Goal: Transaction & Acquisition: Purchase product/service

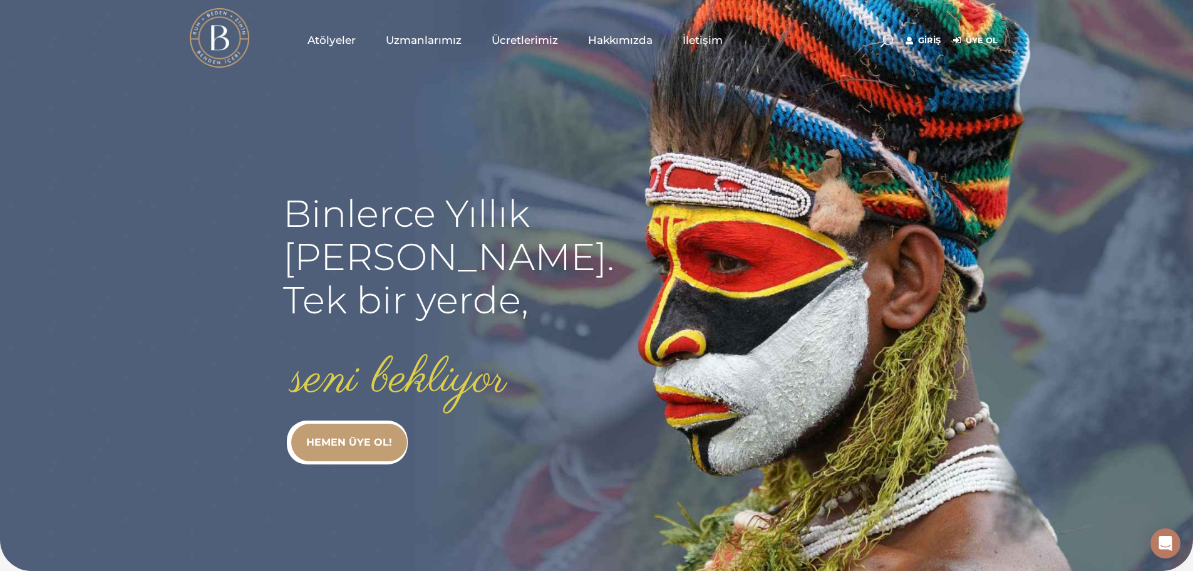
click at [352, 440] on link "HEMEN ÜYE OL!" at bounding box center [349, 442] width 116 height 38
click at [926, 38] on link "Giriş" at bounding box center [923, 40] width 35 height 15
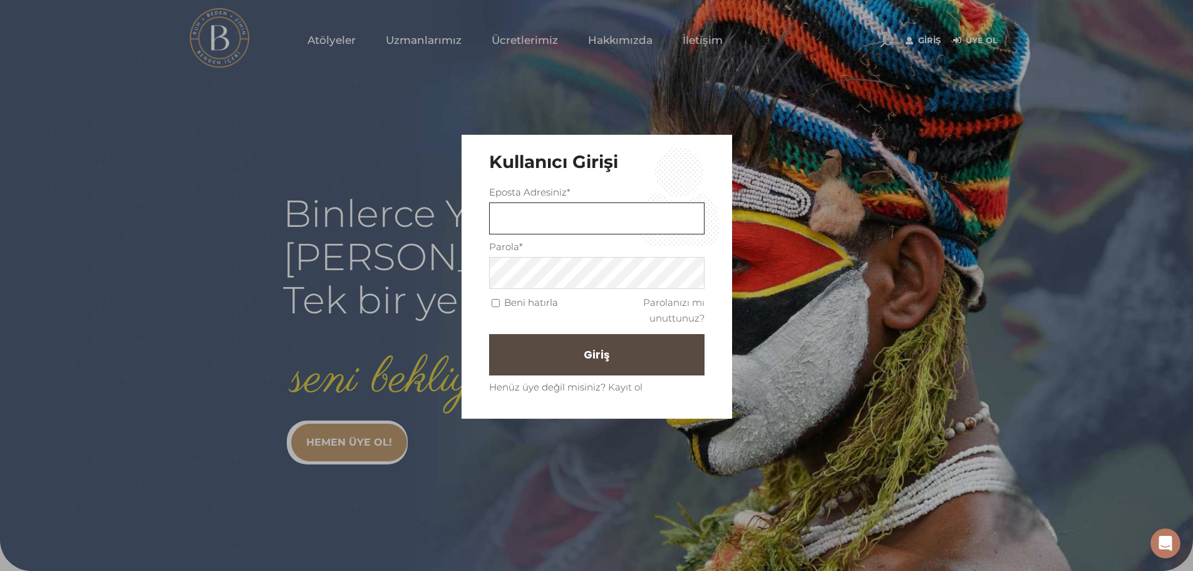
click at [539, 217] on input "text" at bounding box center [596, 218] width 215 height 32
type input "[EMAIL_ADDRESS][DOMAIN_NAME]"
click at [496, 303] on input "Beni hatırla" at bounding box center [496, 303] width 8 height 8
checkbox input "true"
click at [589, 361] on span "Giriş" at bounding box center [602, 354] width 26 height 21
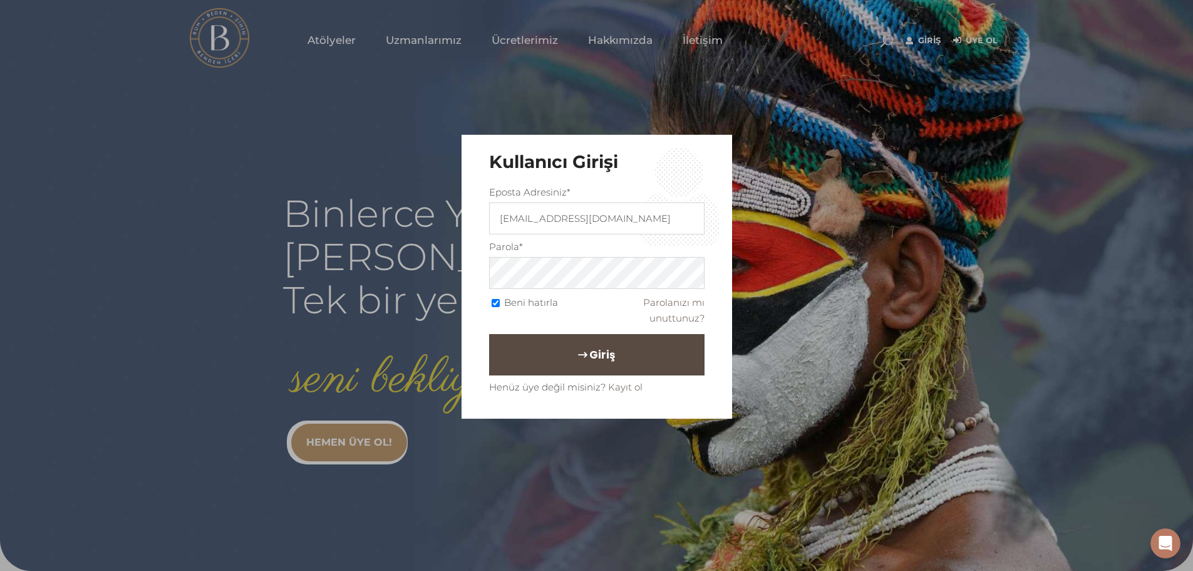
click at [606, 356] on span "Giriş" at bounding box center [602, 354] width 26 height 21
click at [589, 353] on span "Giriş" at bounding box center [602, 354] width 26 height 21
click at [607, 353] on span "Giriş" at bounding box center [602, 354] width 26 height 21
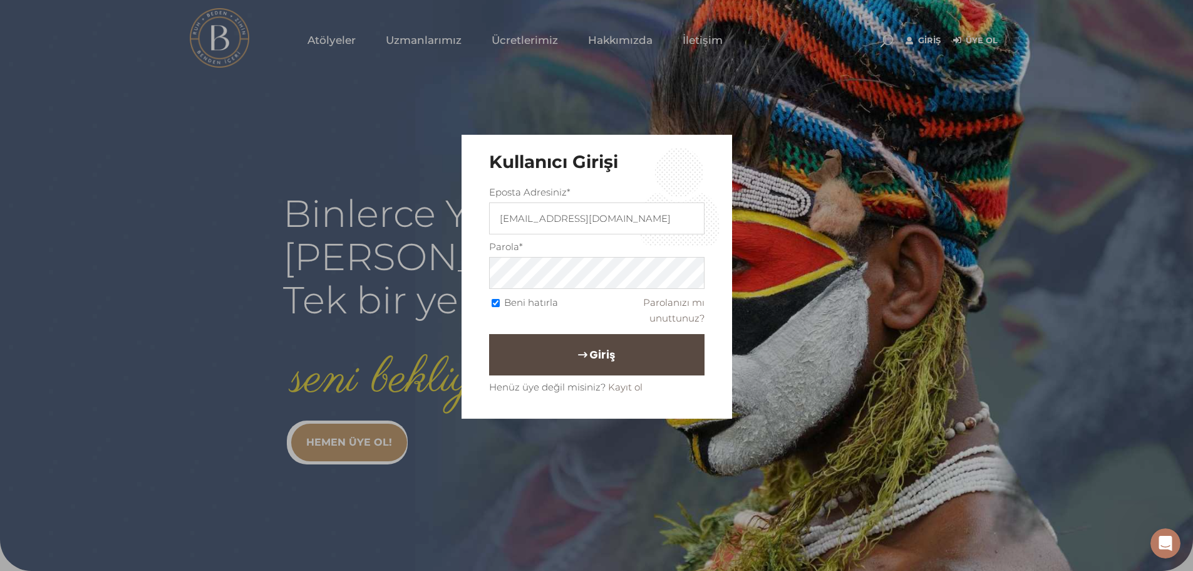
click at [607, 353] on span "Giriş" at bounding box center [602, 354] width 26 height 21
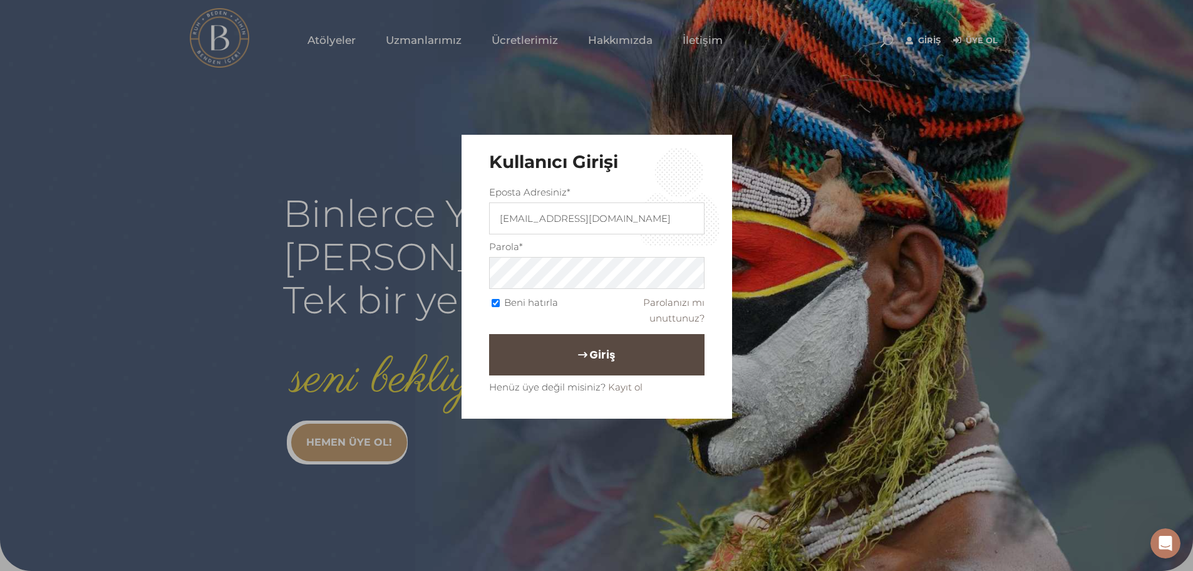
click at [607, 353] on span "Giriş" at bounding box center [602, 354] width 26 height 21
click at [589, 358] on span "Giriş" at bounding box center [602, 354] width 26 height 21
click at [531, 354] on button "Giriş" at bounding box center [596, 354] width 215 height 41
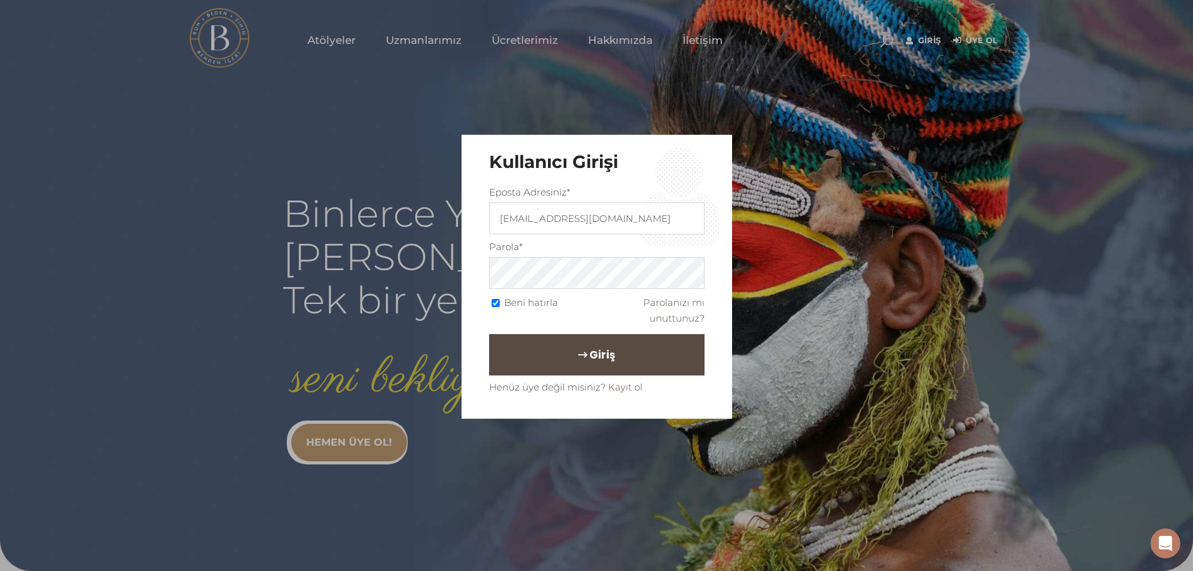
click at [531, 354] on button "Giriş" at bounding box center [596, 354] width 215 height 41
click at [601, 358] on span "Giriş" at bounding box center [602, 354] width 26 height 21
click at [597, 356] on span "Giriş" at bounding box center [602, 354] width 26 height 21
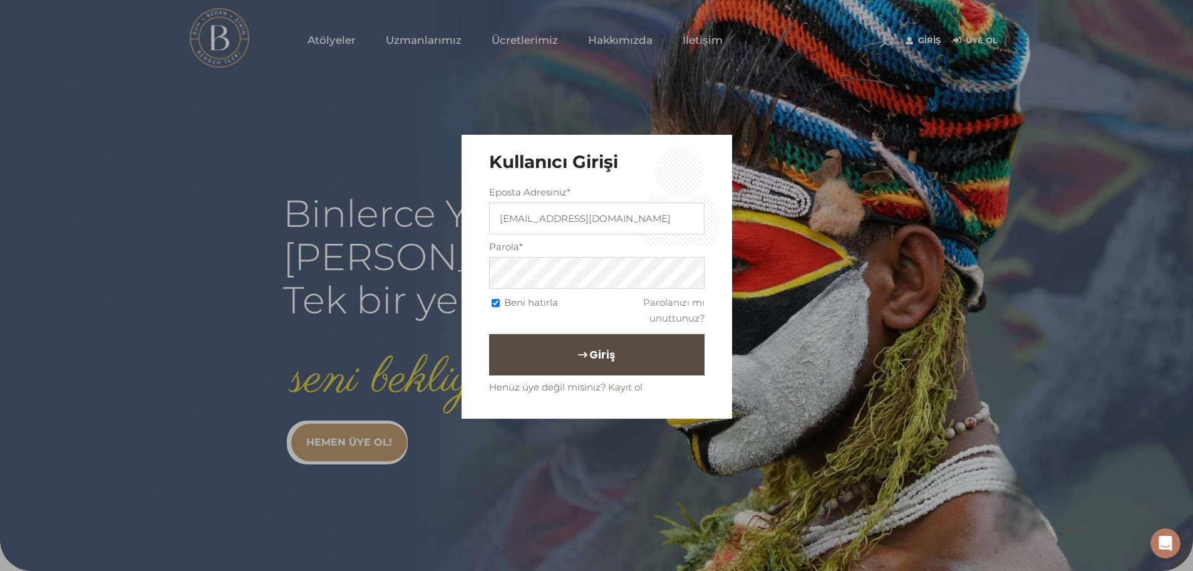
click at [597, 356] on span "Giriş" at bounding box center [602, 354] width 26 height 21
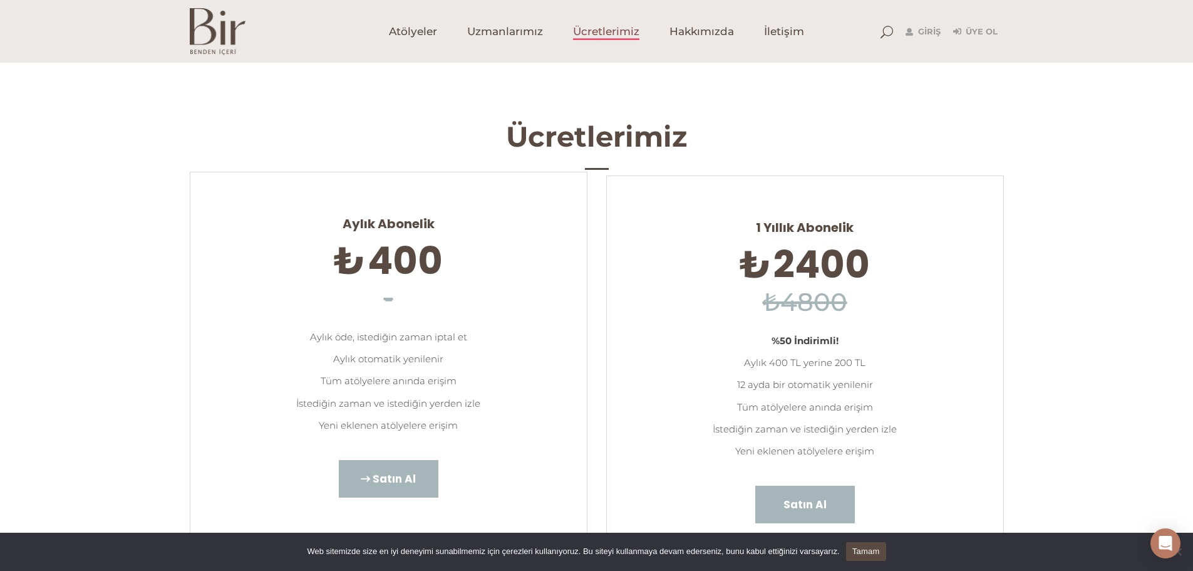
click at [384, 480] on span "Satın Al" at bounding box center [394, 478] width 43 height 16
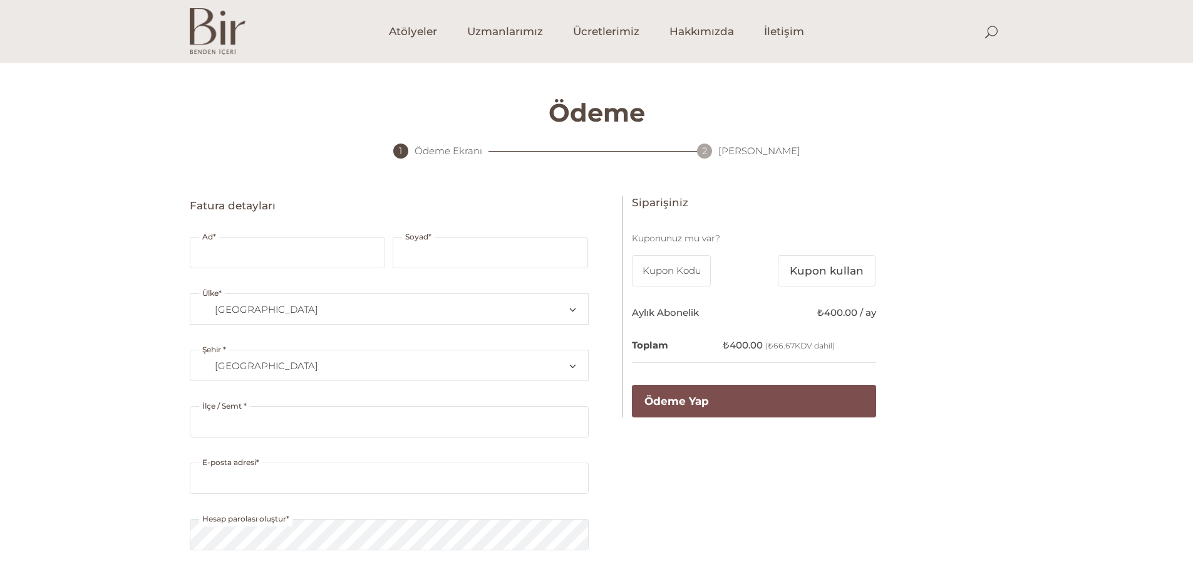
select select "TR34"
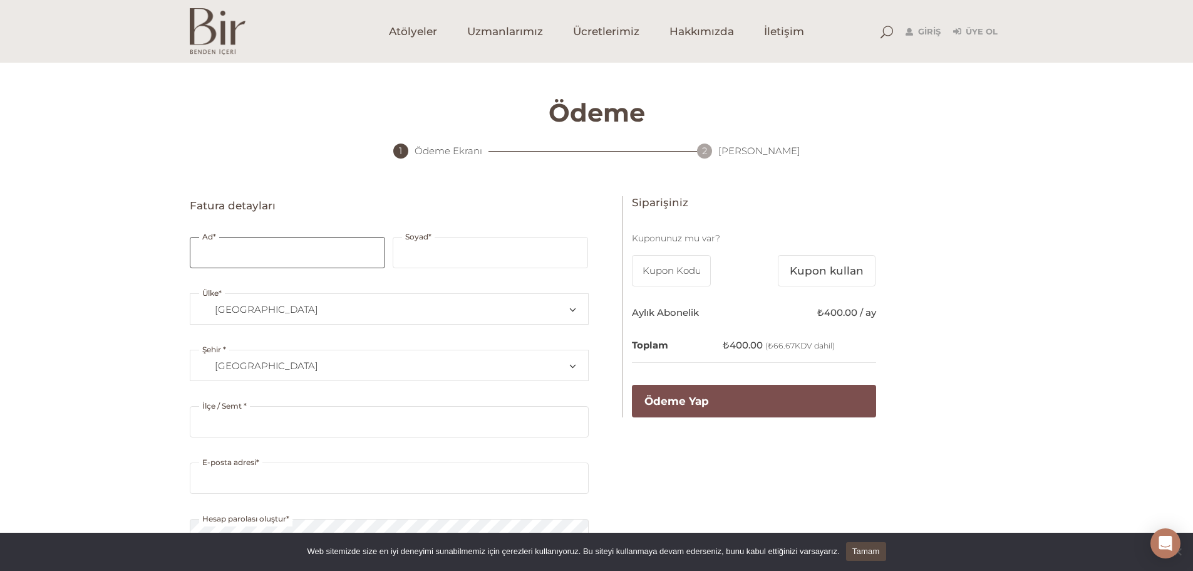
click at [238, 252] on input "Ad *" at bounding box center [287, 252] width 195 height 31
type input "burcu"
type input "kalaycioglu"
select select "GB"
type input "london"
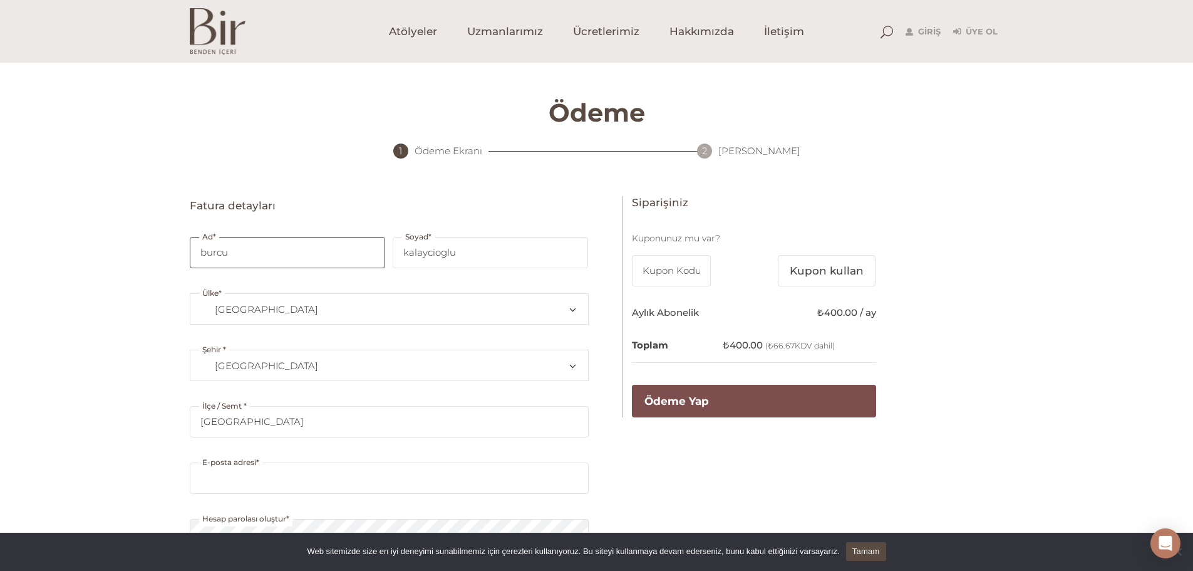
type input "1"
select select "GB"
type input "1"
click at [572, 307] on span "Ülke" at bounding box center [570, 309] width 9 height 30
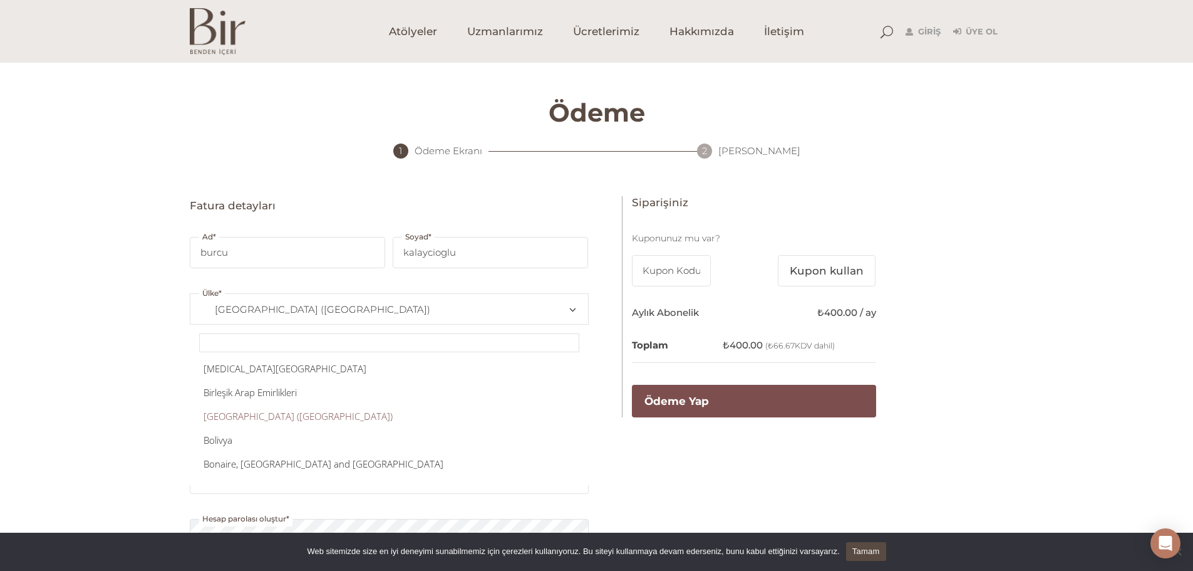
click at [568, 311] on span "Ülke" at bounding box center [570, 309] width 9 height 30
click at [570, 307] on span "Ülke" at bounding box center [570, 309] width 9 height 30
click at [478, 312] on span "Birleşik Krallık (UK)" at bounding box center [389, 309] width 376 height 30
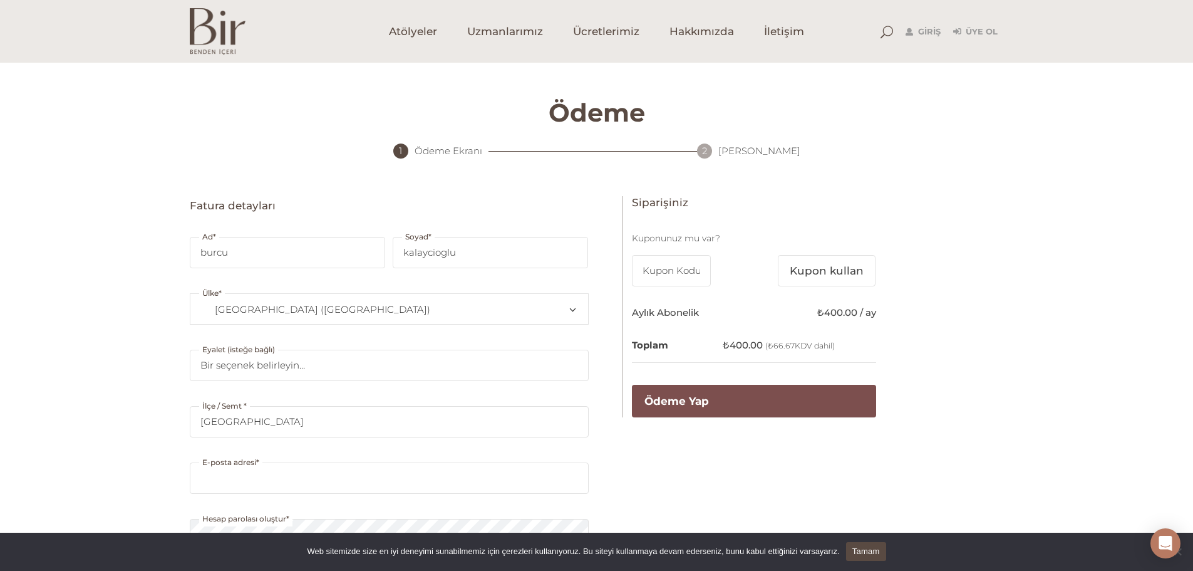
click at [478, 312] on span "Birleşik Krallık (UK)" at bounding box center [389, 309] width 376 height 30
click at [572, 308] on span "Ülke" at bounding box center [570, 309] width 9 height 30
type input "tu"
select select "TR"
click at [575, 365] on span at bounding box center [570, 365] width 9 height 30
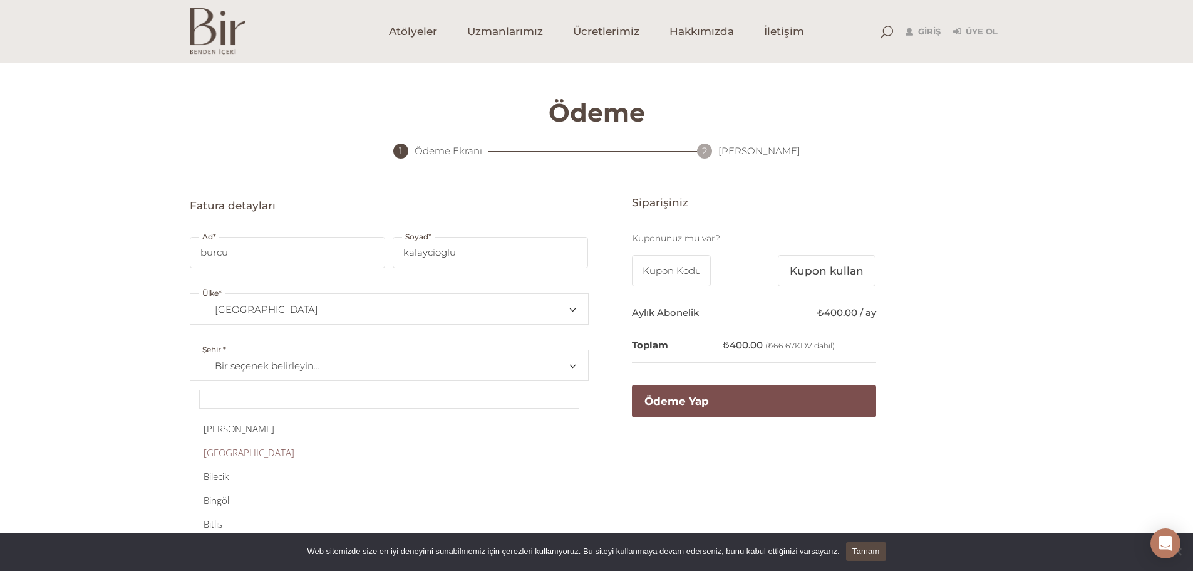
scroll to position [125, 0]
select select "TR06"
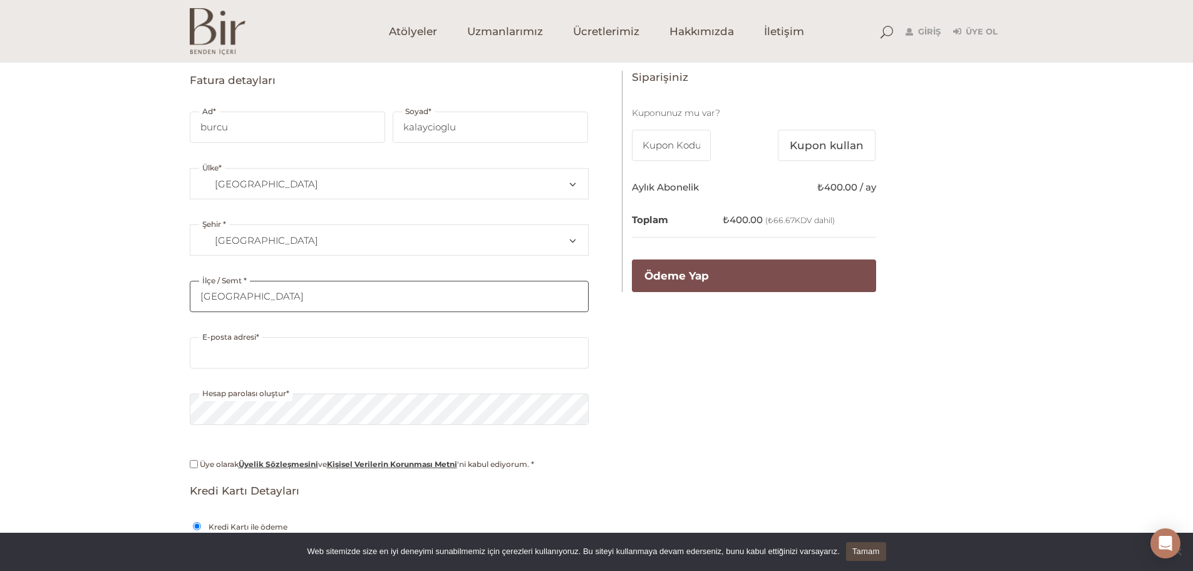
click at [391, 294] on input "london" at bounding box center [389, 296] width 399 height 31
type input "l"
type input "cankaya"
click at [371, 343] on input "E-posta adresi *" at bounding box center [389, 352] width 399 height 31
type input "[EMAIL_ADDRESS][DOMAIN_NAME]"
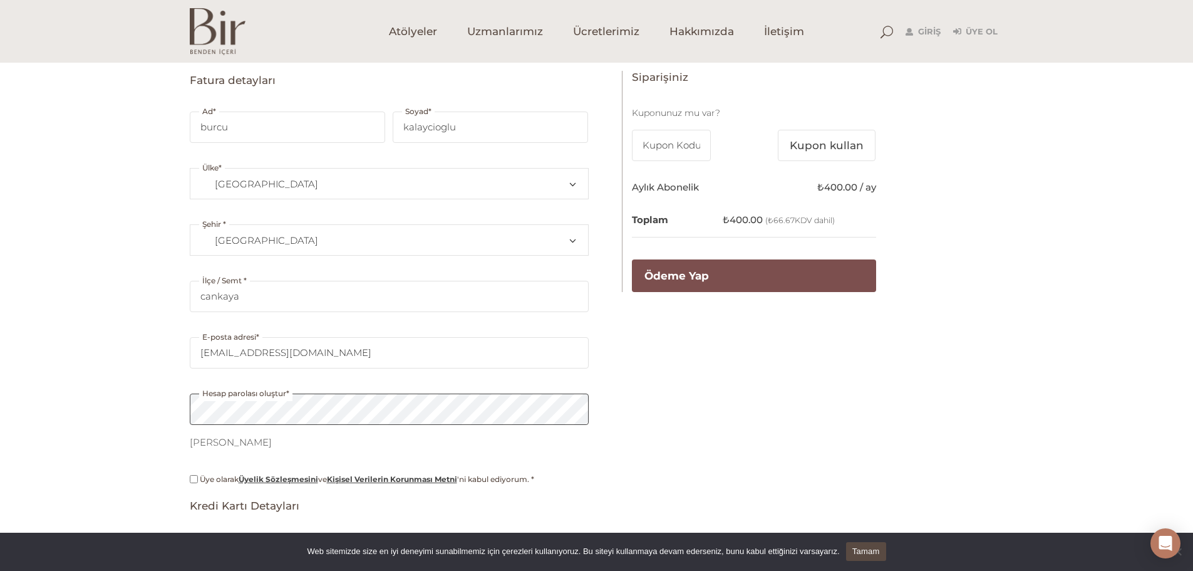
scroll to position [251, 0]
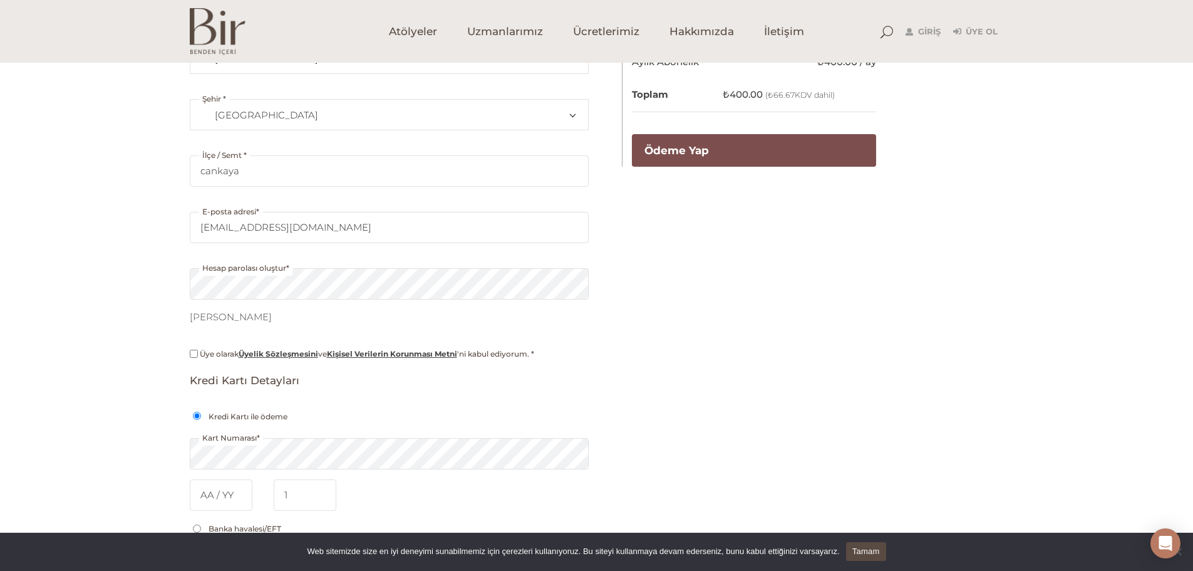
click at [195, 353] on input "Üye olarak Üyelik Sözleşmesini ve Kişisel Verilerin Korunması Metni 'ni kabul e…" at bounding box center [194, 353] width 8 height 8
checkbox input "true"
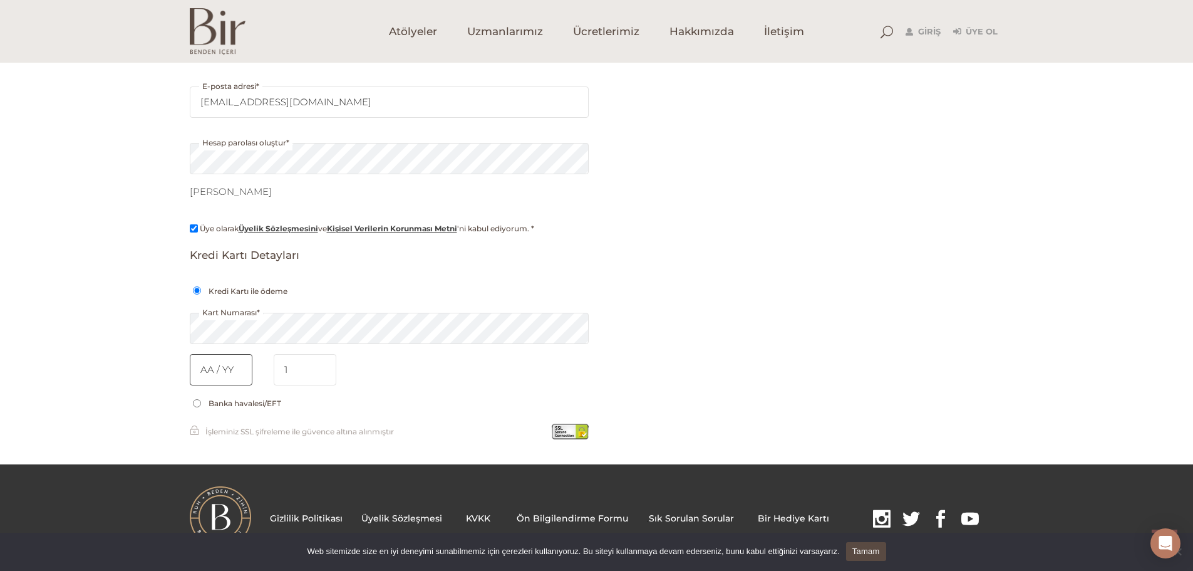
type input "09/2029"
type input "09 / 2029"
click at [309, 371] on input "tel" at bounding box center [305, 369] width 63 height 31
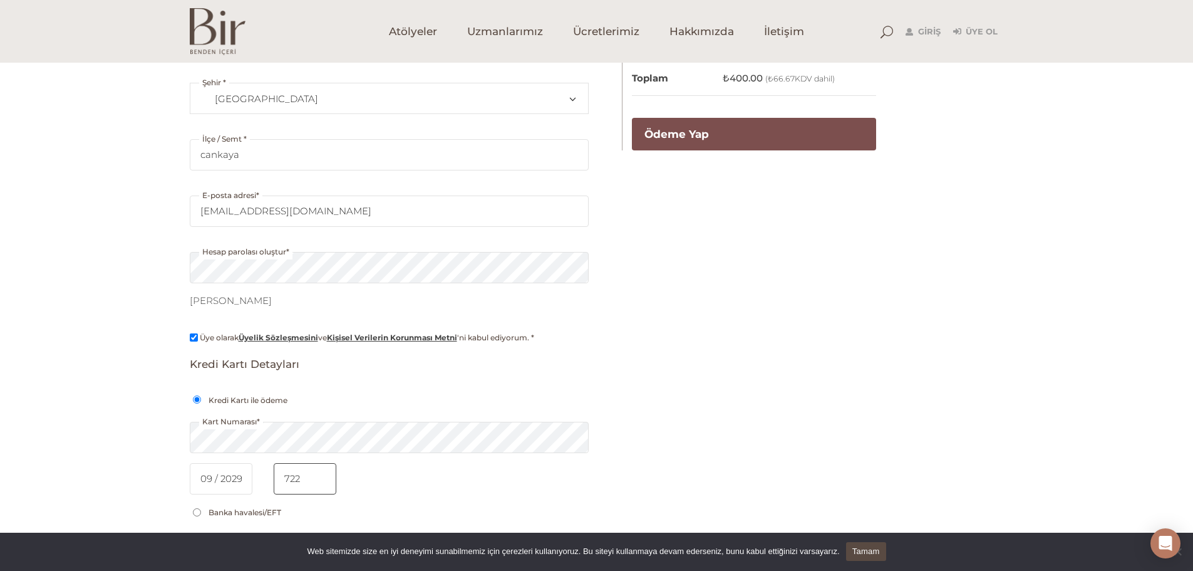
scroll to position [79, 0]
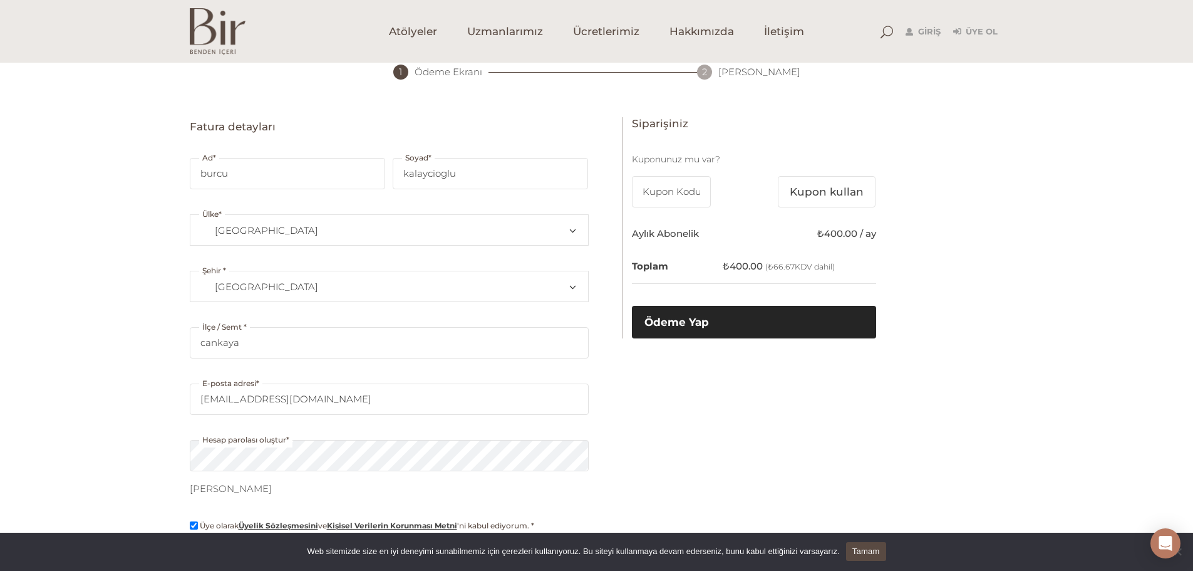
type input "722"
click at [695, 323] on button "Ödeme Yap" at bounding box center [754, 322] width 244 height 33
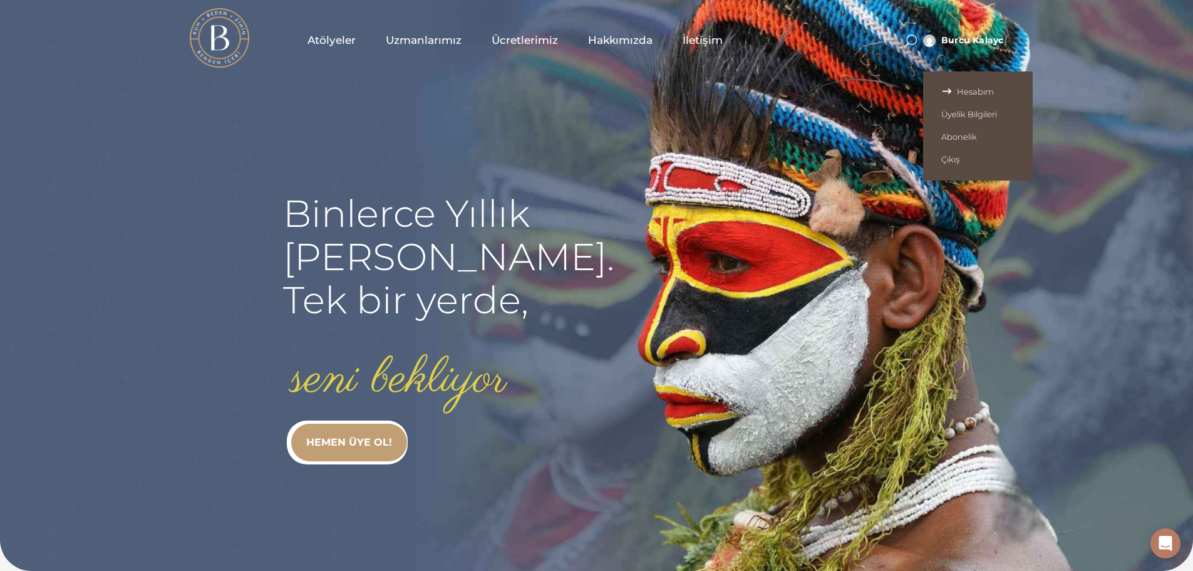
click at [978, 91] on span "Hesabım" at bounding box center [977, 91] width 73 height 10
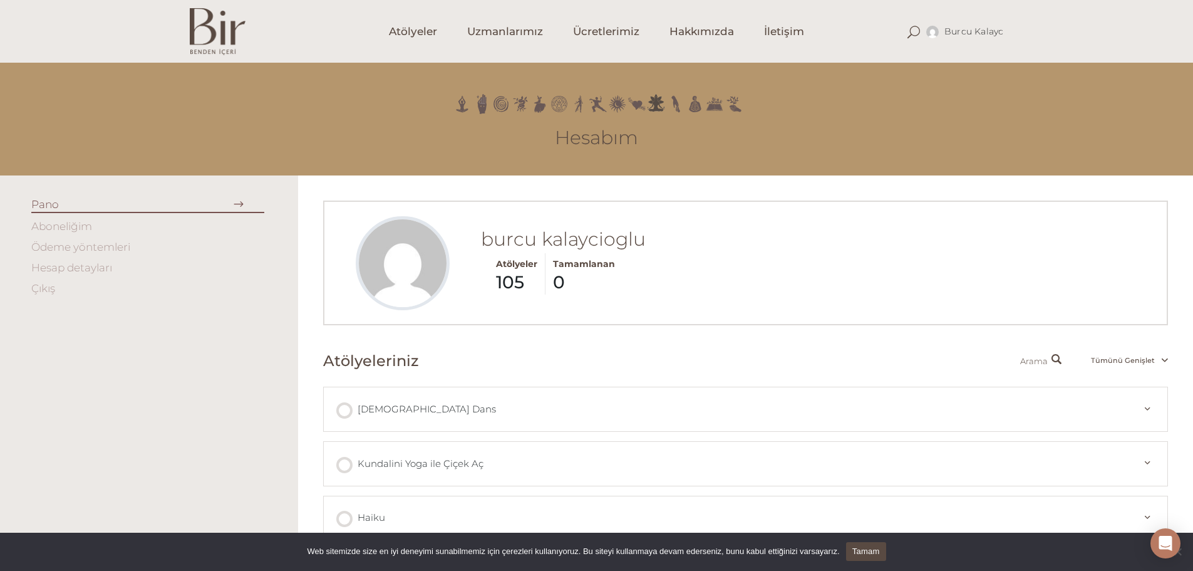
scroll to position [125, 0]
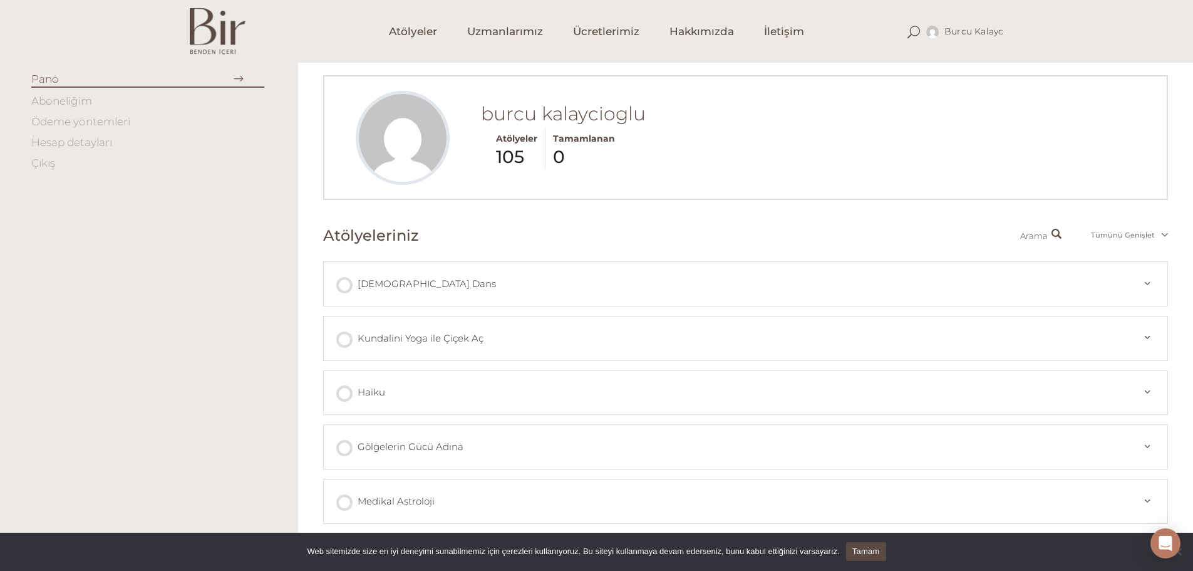
click at [1159, 231] on span "Tümünü Genişlet" at bounding box center [1123, 234] width 78 height 9
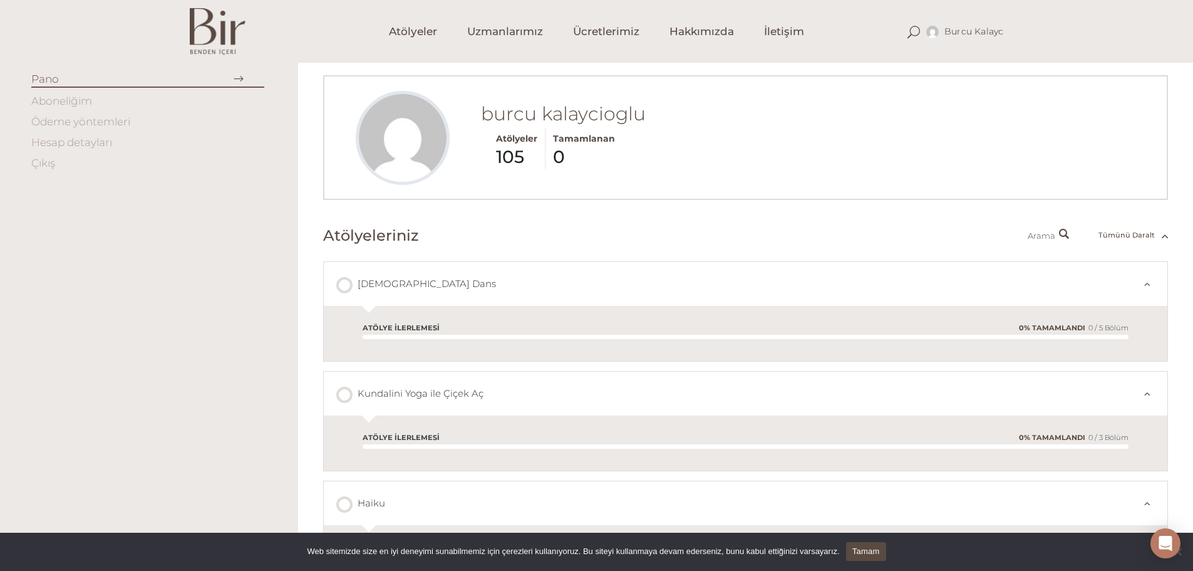
scroll to position [251, 0]
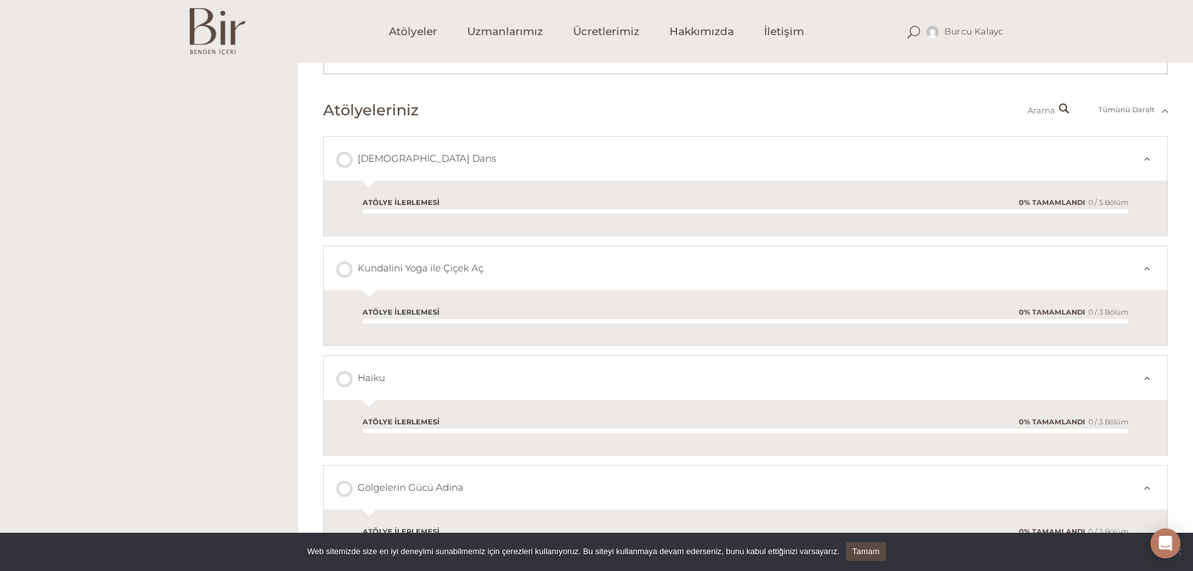
click at [1155, 110] on span "Tümünü Daralt" at bounding box center [1127, 109] width 71 height 9
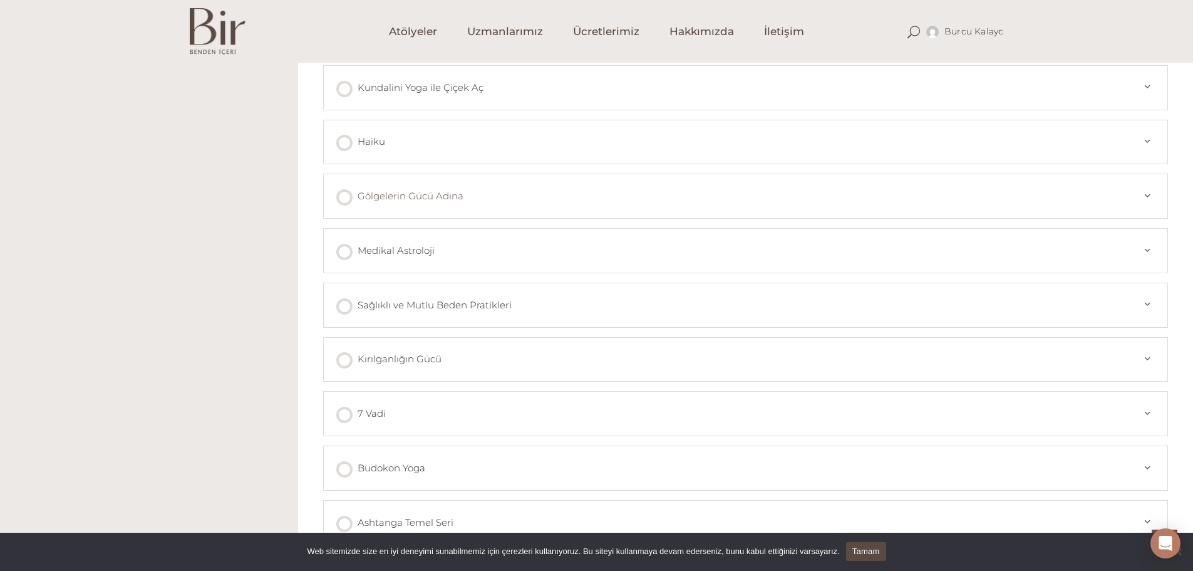
scroll to position [501, 0]
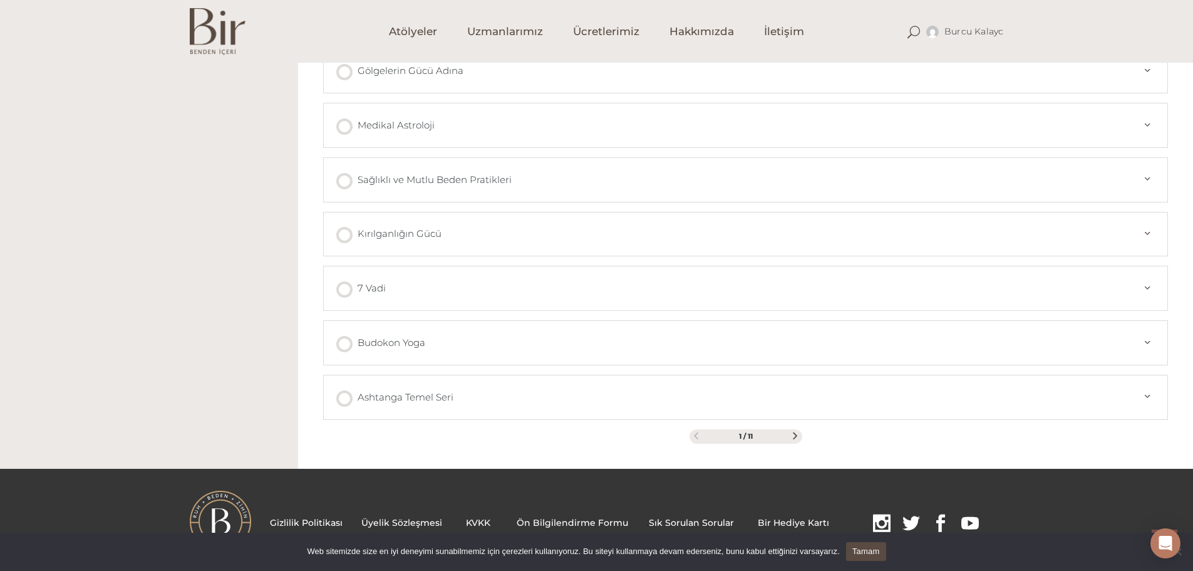
click at [797, 435] on span at bounding box center [795, 435] width 7 height 7
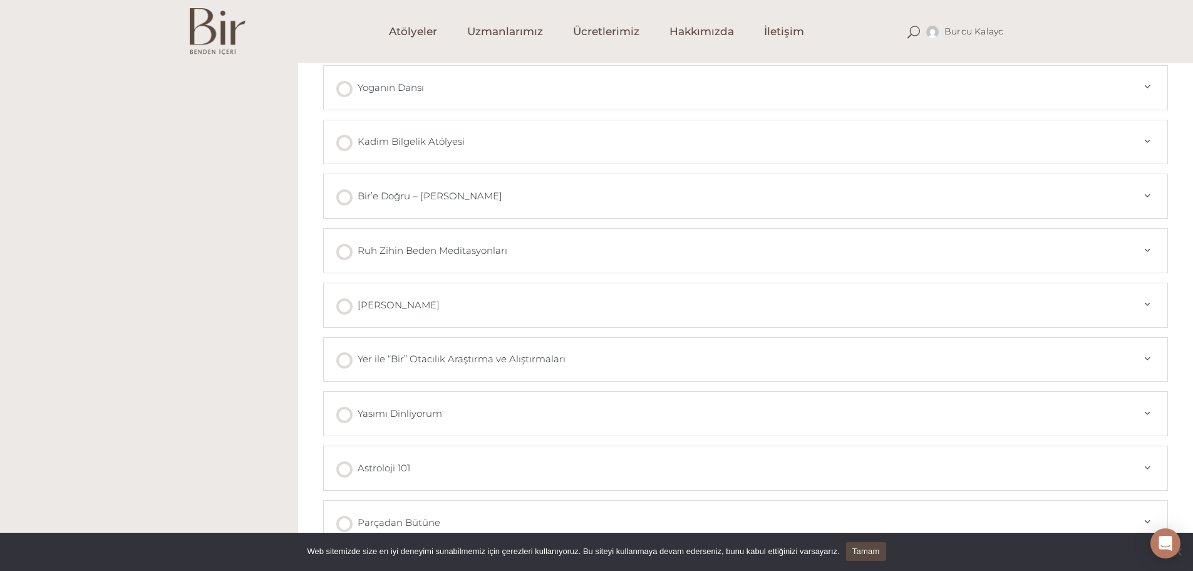
scroll to position [251, 0]
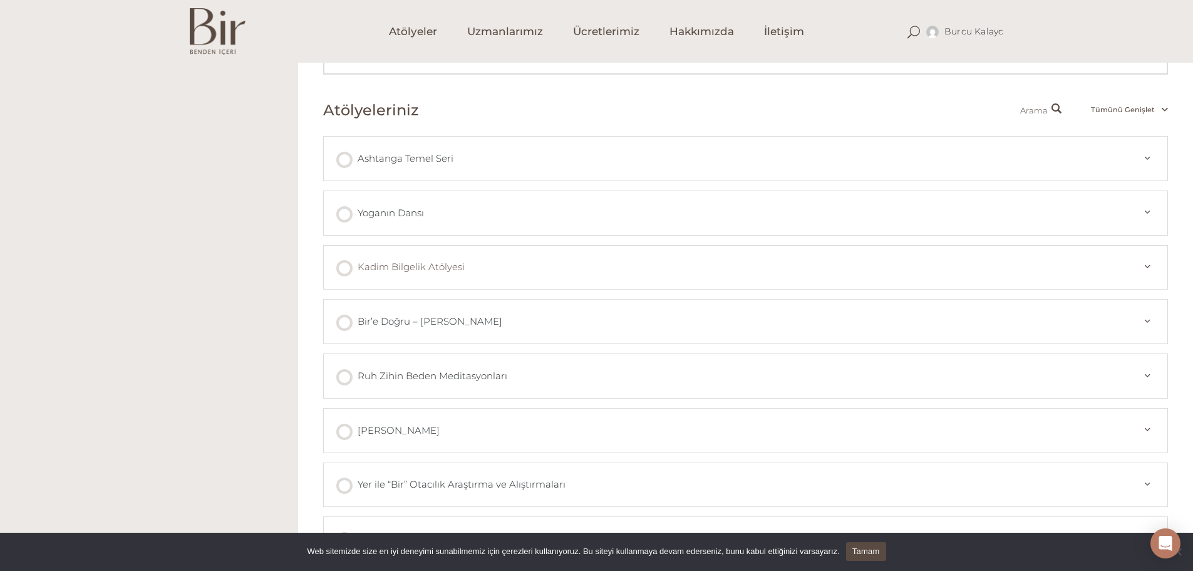
click at [348, 268] on div at bounding box center [344, 268] width 16 height 16
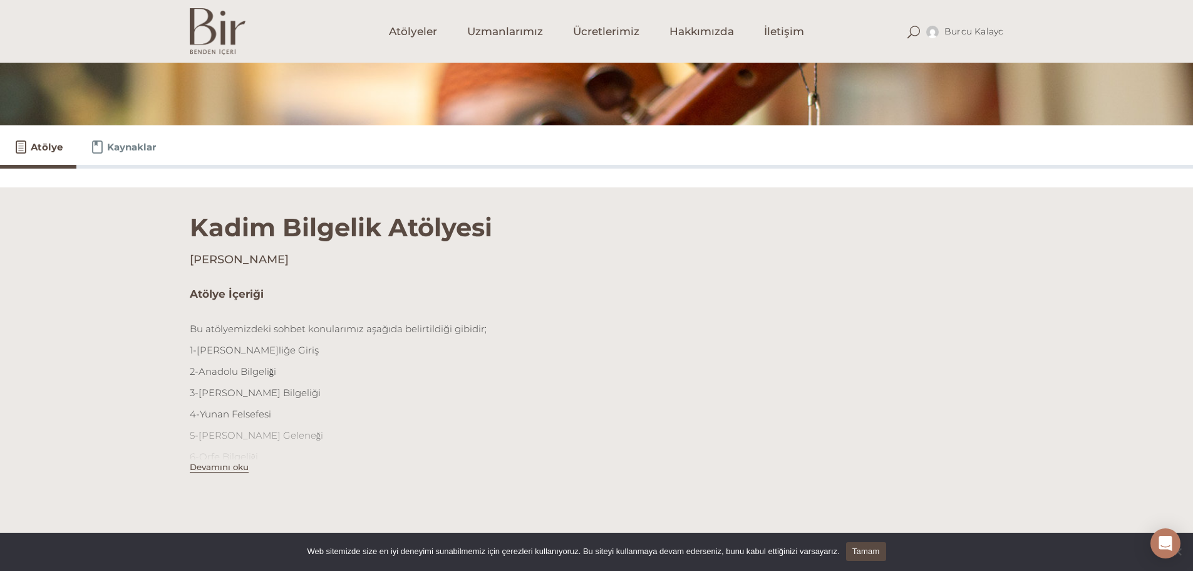
scroll to position [376, 0]
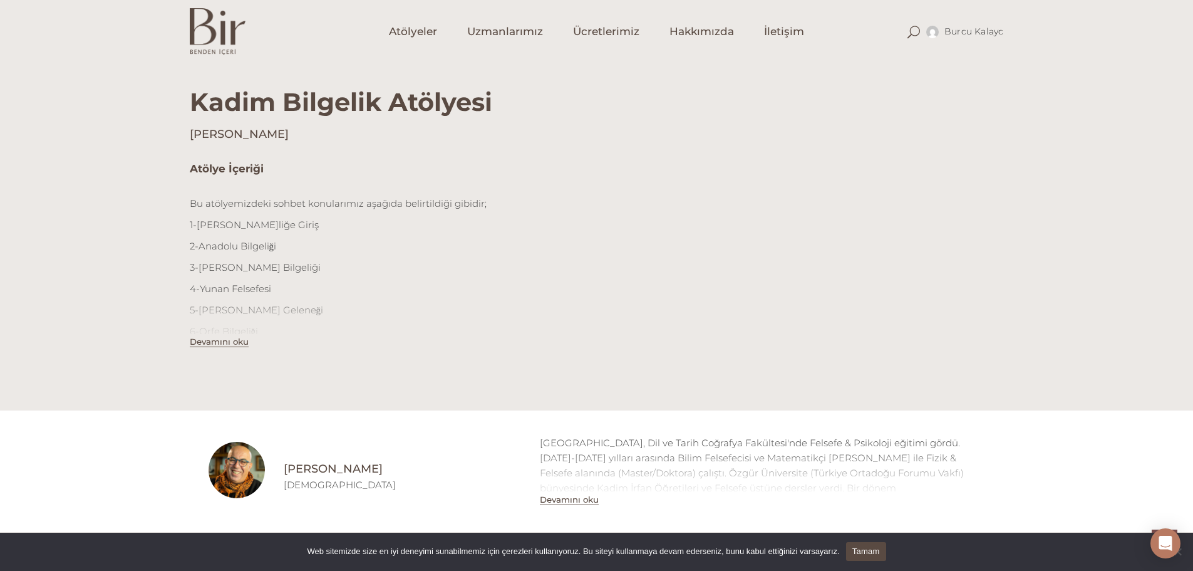
click at [226, 341] on button "Devamını oku" at bounding box center [219, 341] width 59 height 11
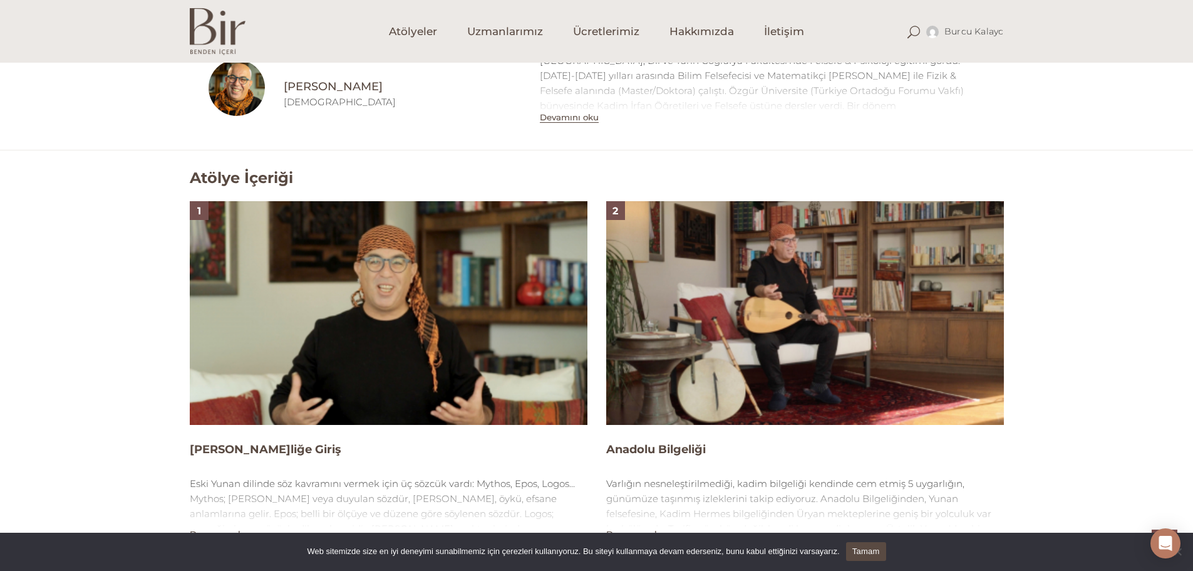
scroll to position [877, 0]
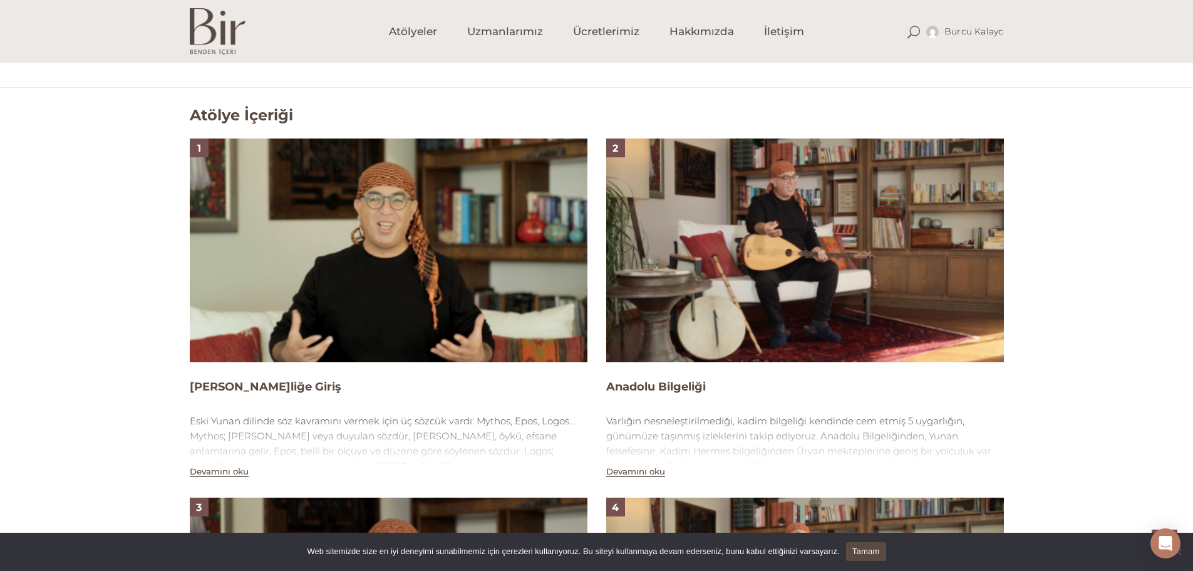
click at [221, 473] on button "Devamını oku" at bounding box center [219, 471] width 59 height 11
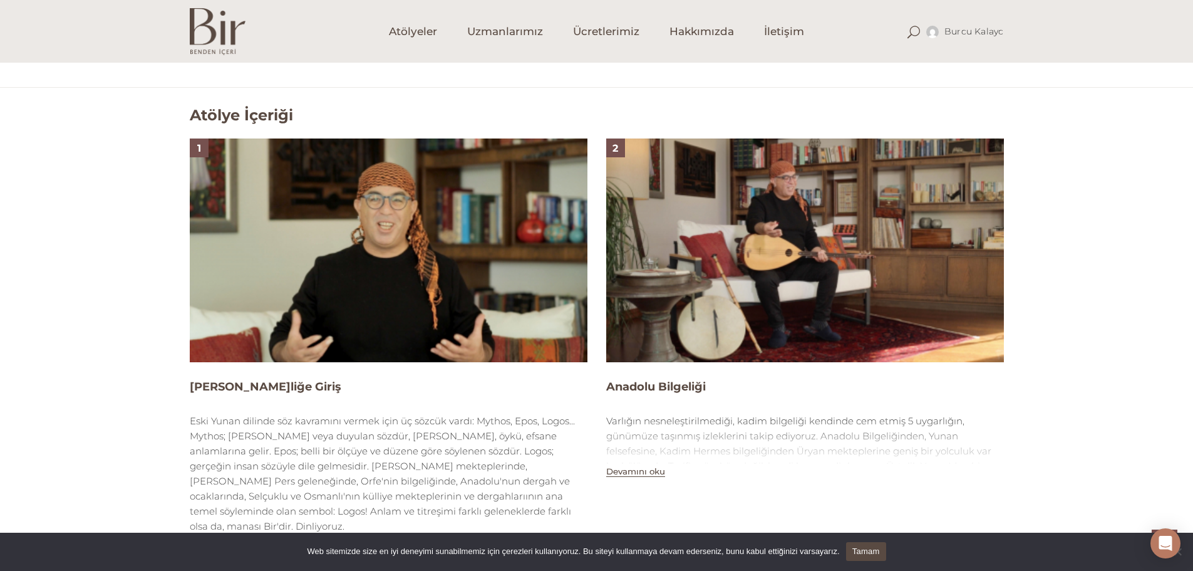
scroll to position [939, 0]
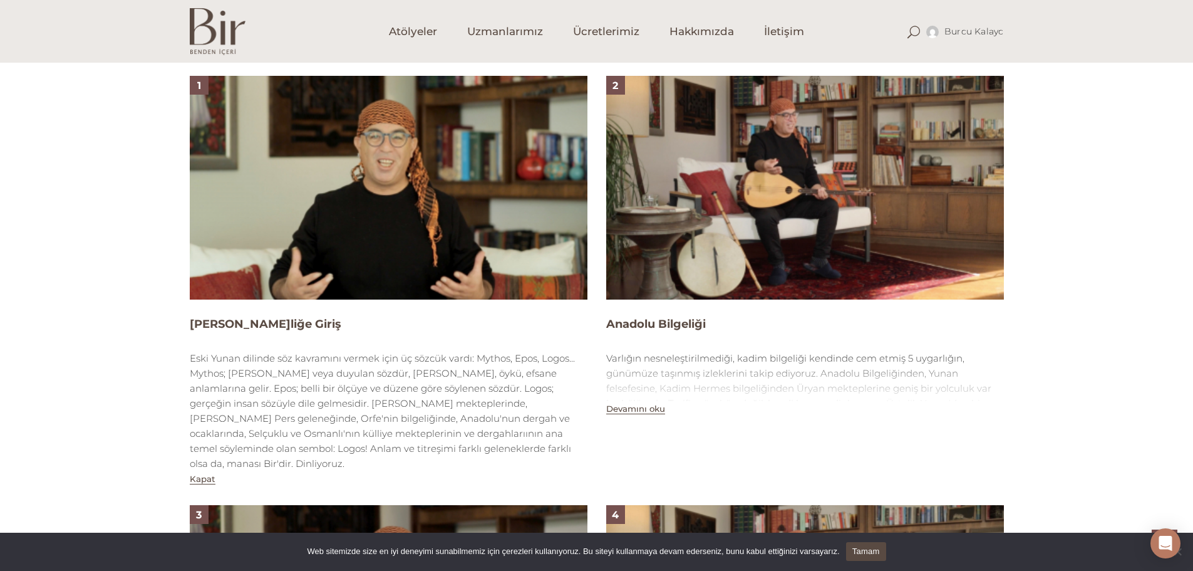
click at [281, 277] on img at bounding box center [389, 188] width 398 height 224
